Goal: Check status: Check status

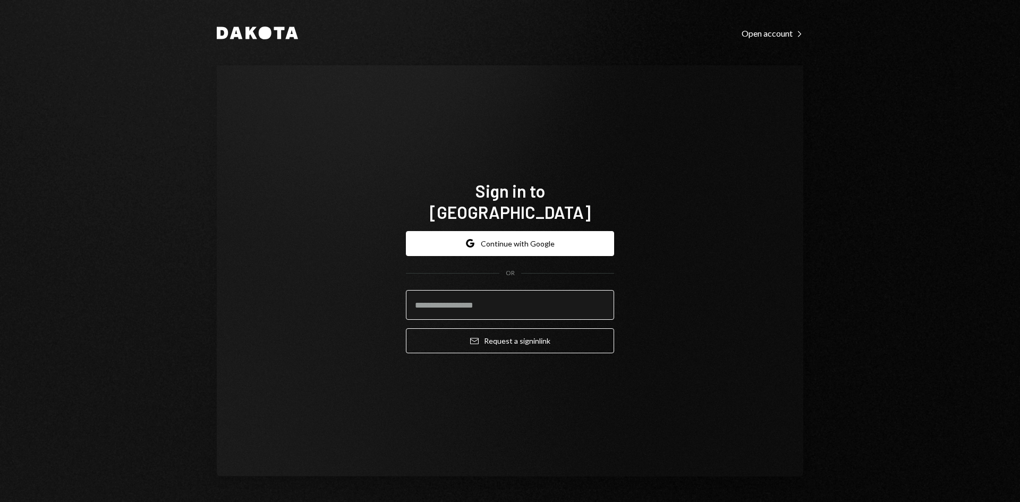
click at [500, 294] on input "email" at bounding box center [510, 305] width 208 height 30
click at [594, 299] on input "email" at bounding box center [510, 305] width 208 height 30
click at [0, 502] on com-1password-button at bounding box center [0, 502] width 0 height 0
type input "**********"
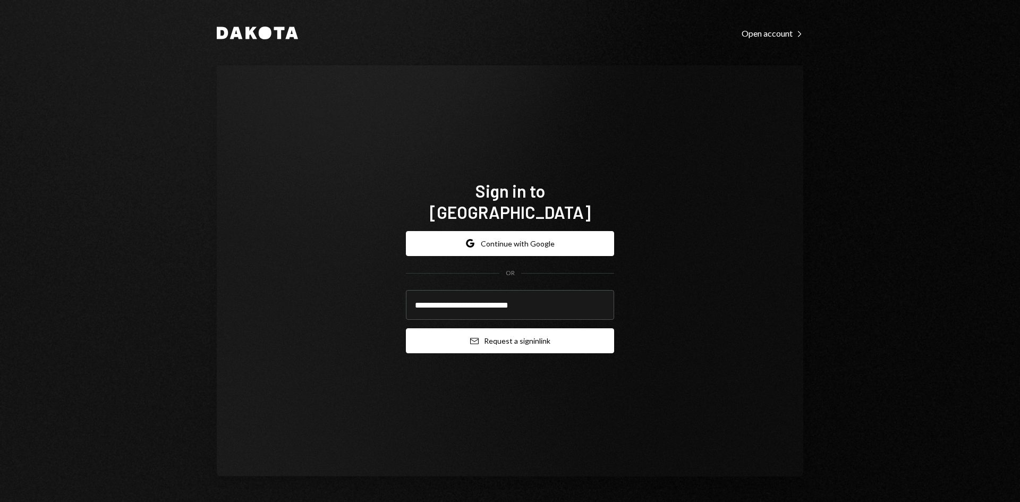
click at [512, 332] on button "Email Request a sign in link" at bounding box center [510, 340] width 208 height 25
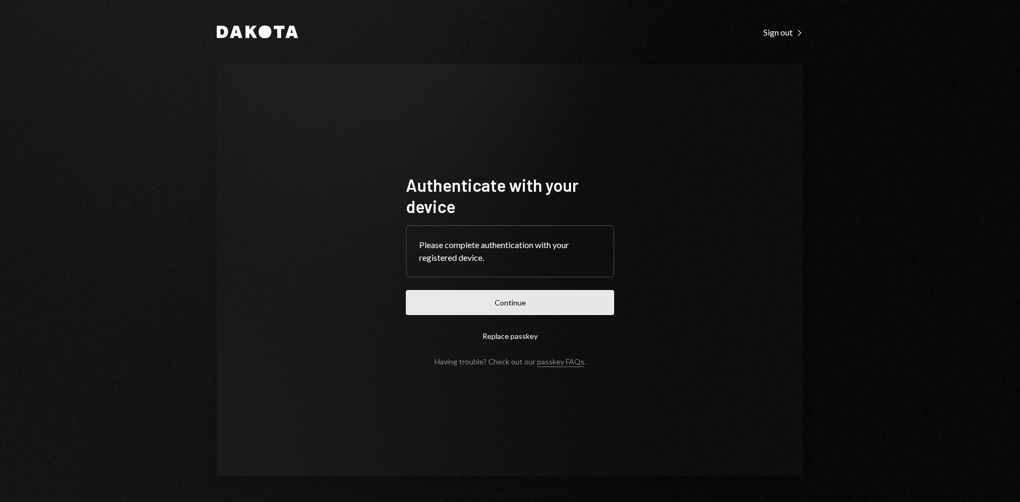
click at [561, 311] on button "Continue" at bounding box center [510, 302] width 208 height 25
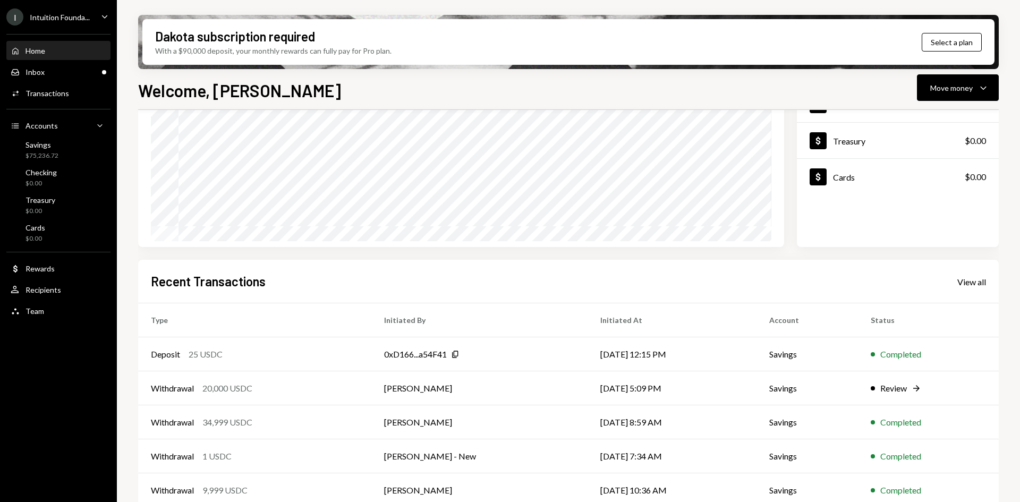
scroll to position [139, 0]
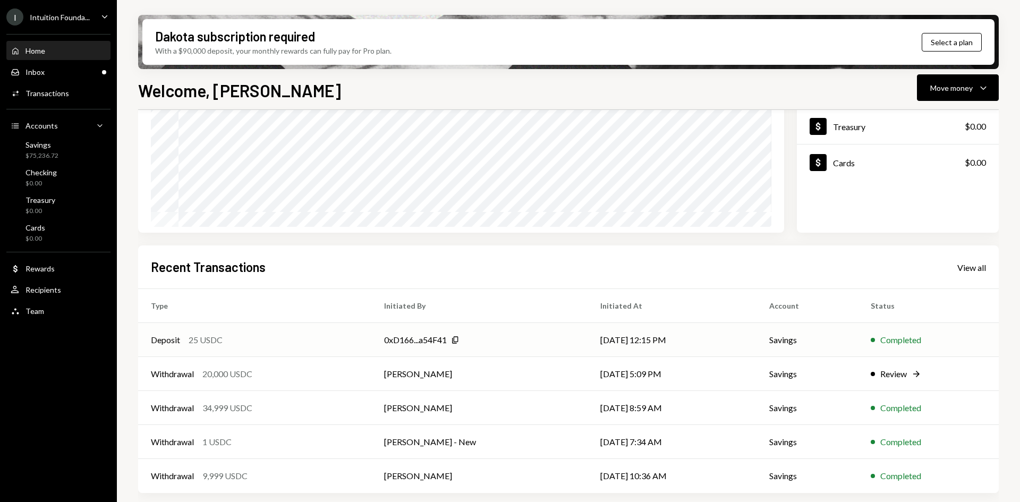
click at [183, 337] on div "Deposit 25 USDC" at bounding box center [255, 340] width 208 height 13
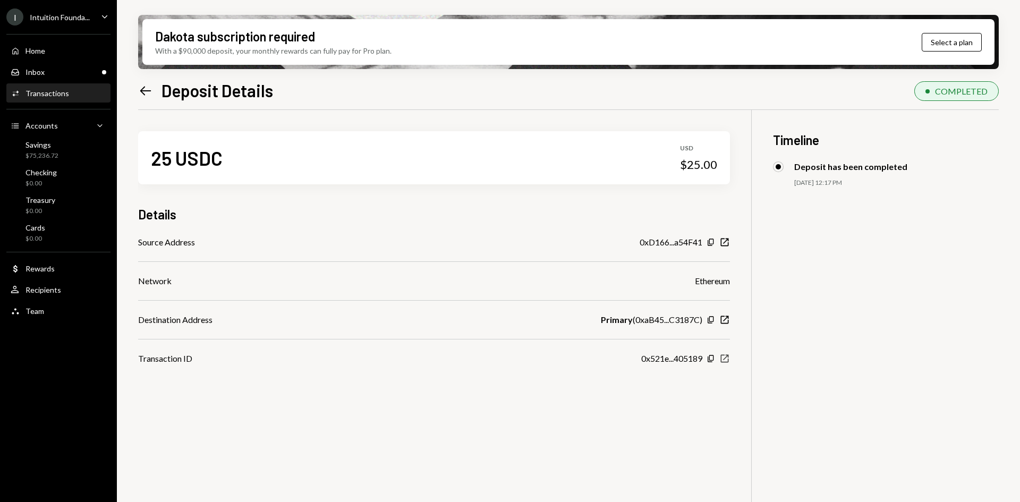
click at [727, 358] on icon "New Window" at bounding box center [725, 358] width 11 height 11
